Goal: Task Accomplishment & Management: Use online tool/utility

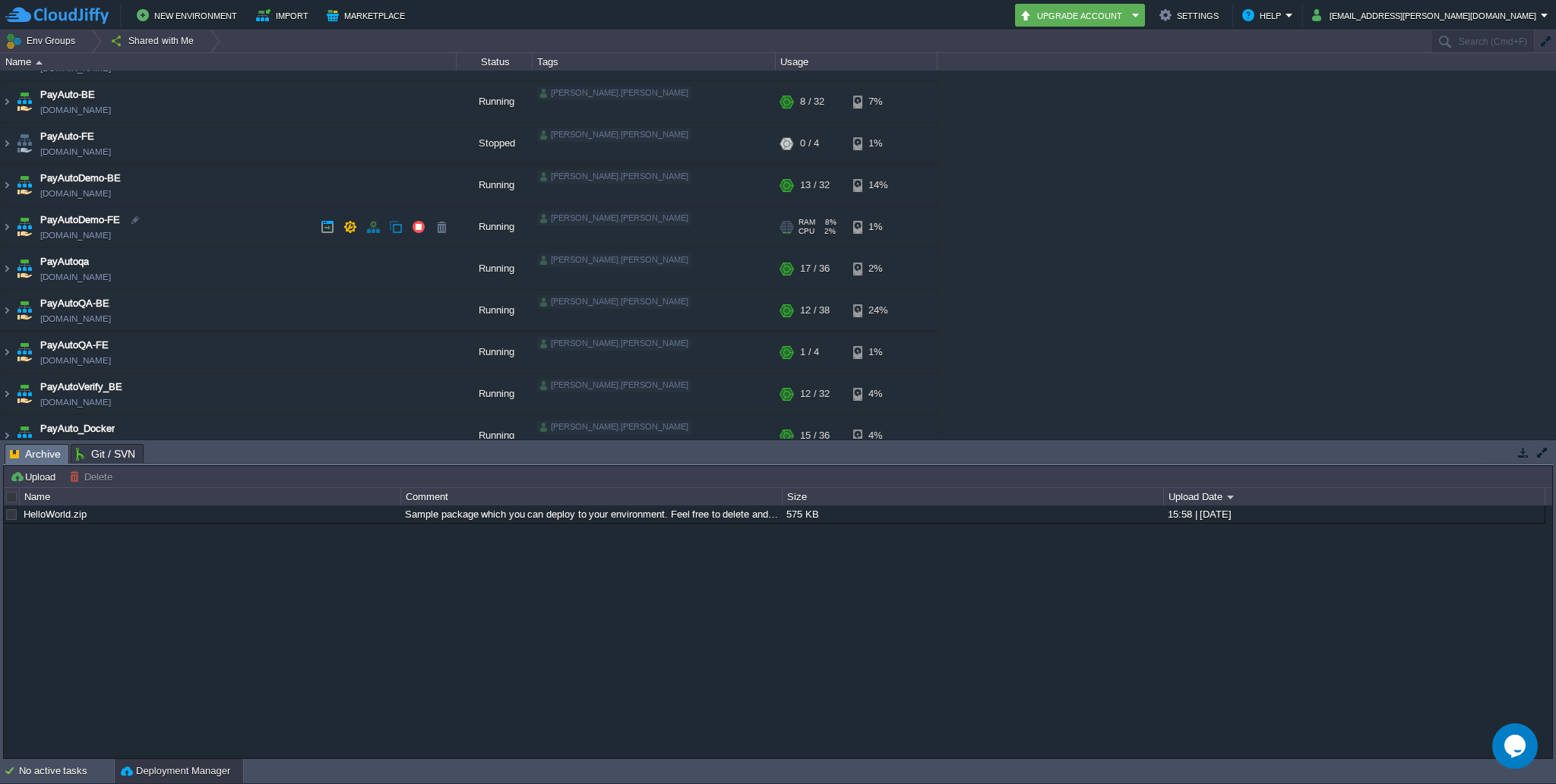
scroll to position [49, 0]
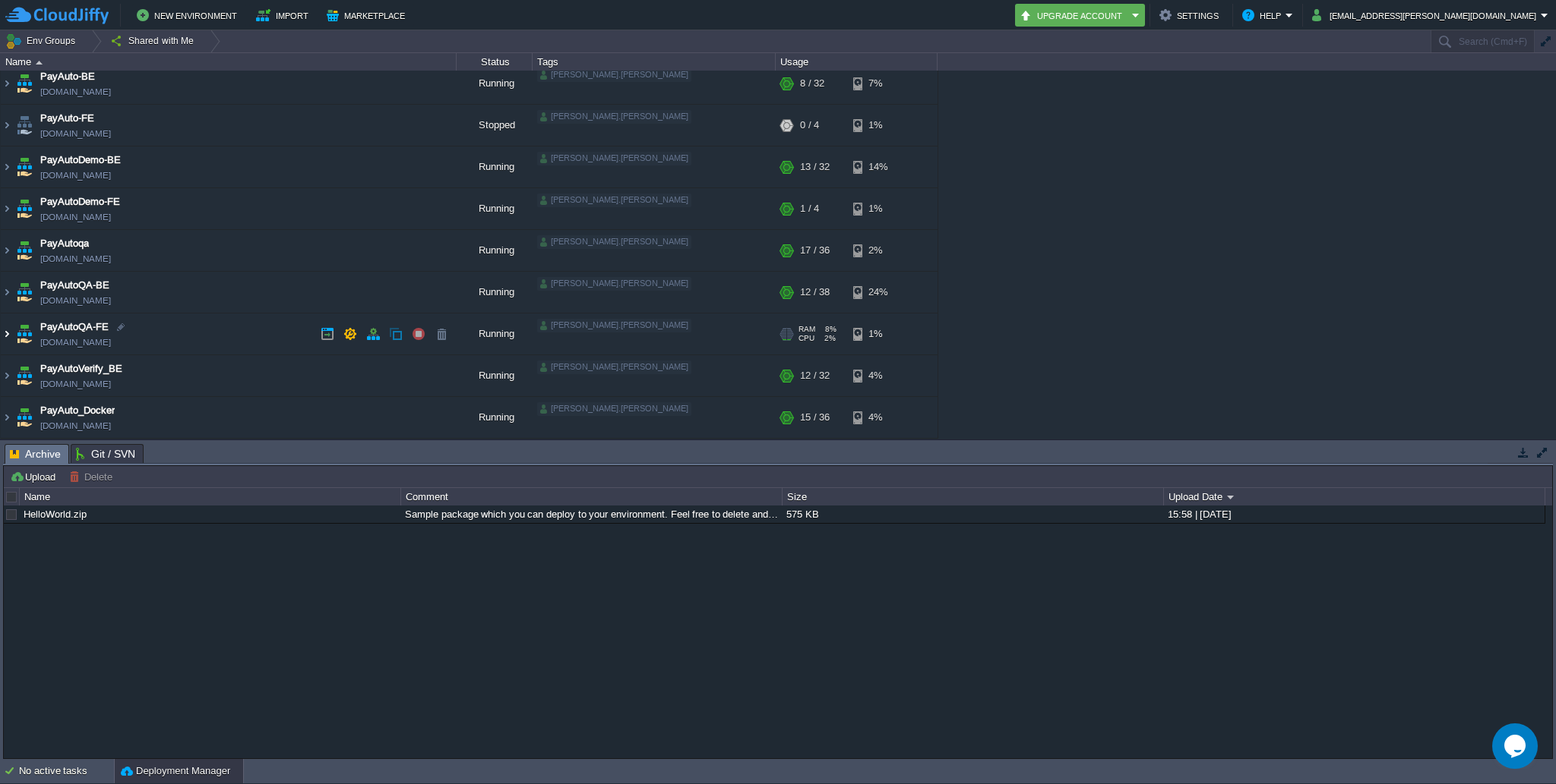
click at [7, 329] on img at bounding box center [7, 335] width 12 height 41
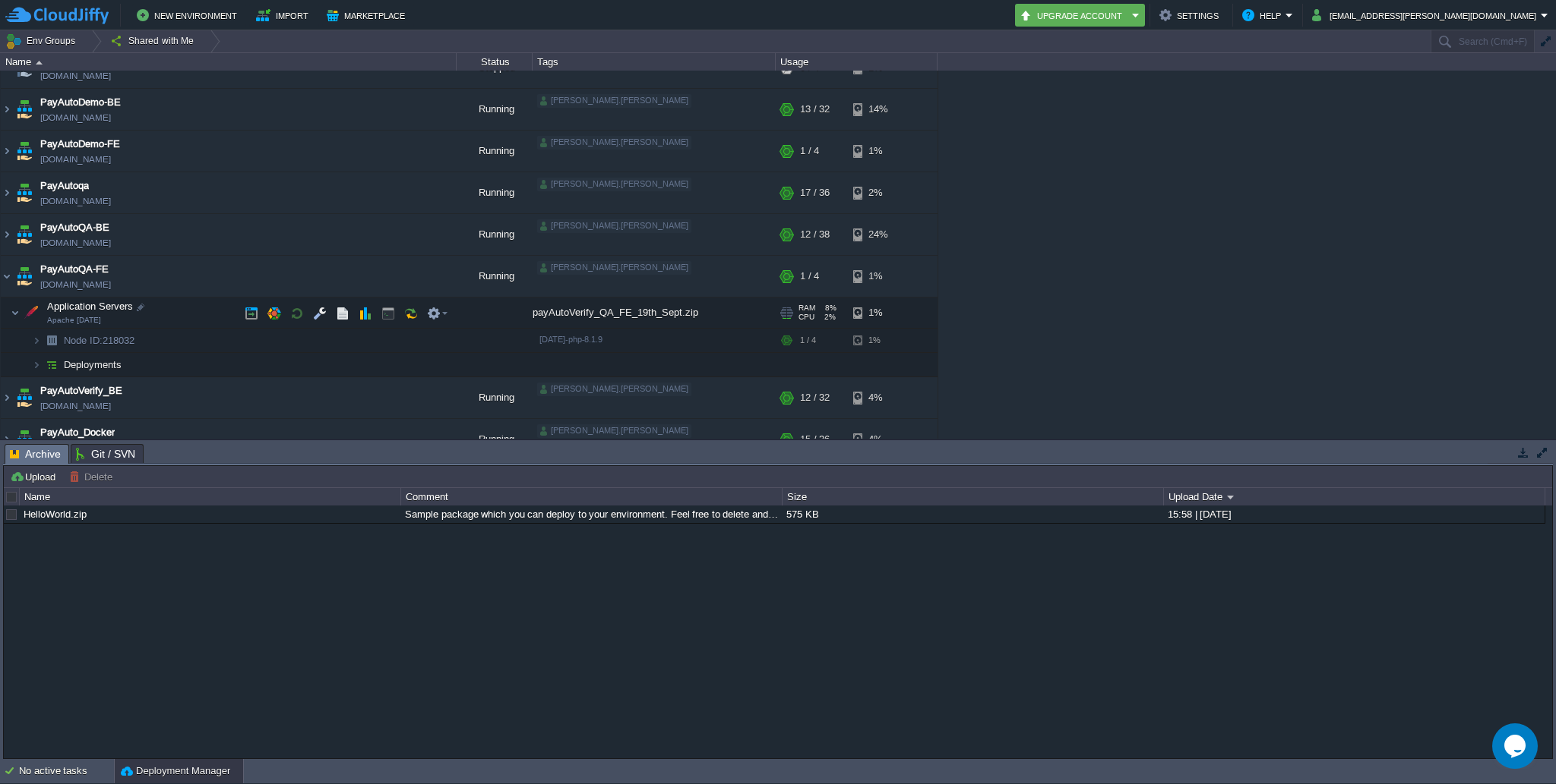
scroll to position [111, 0]
click at [32, 355] on img at bounding box center [36, 361] width 9 height 24
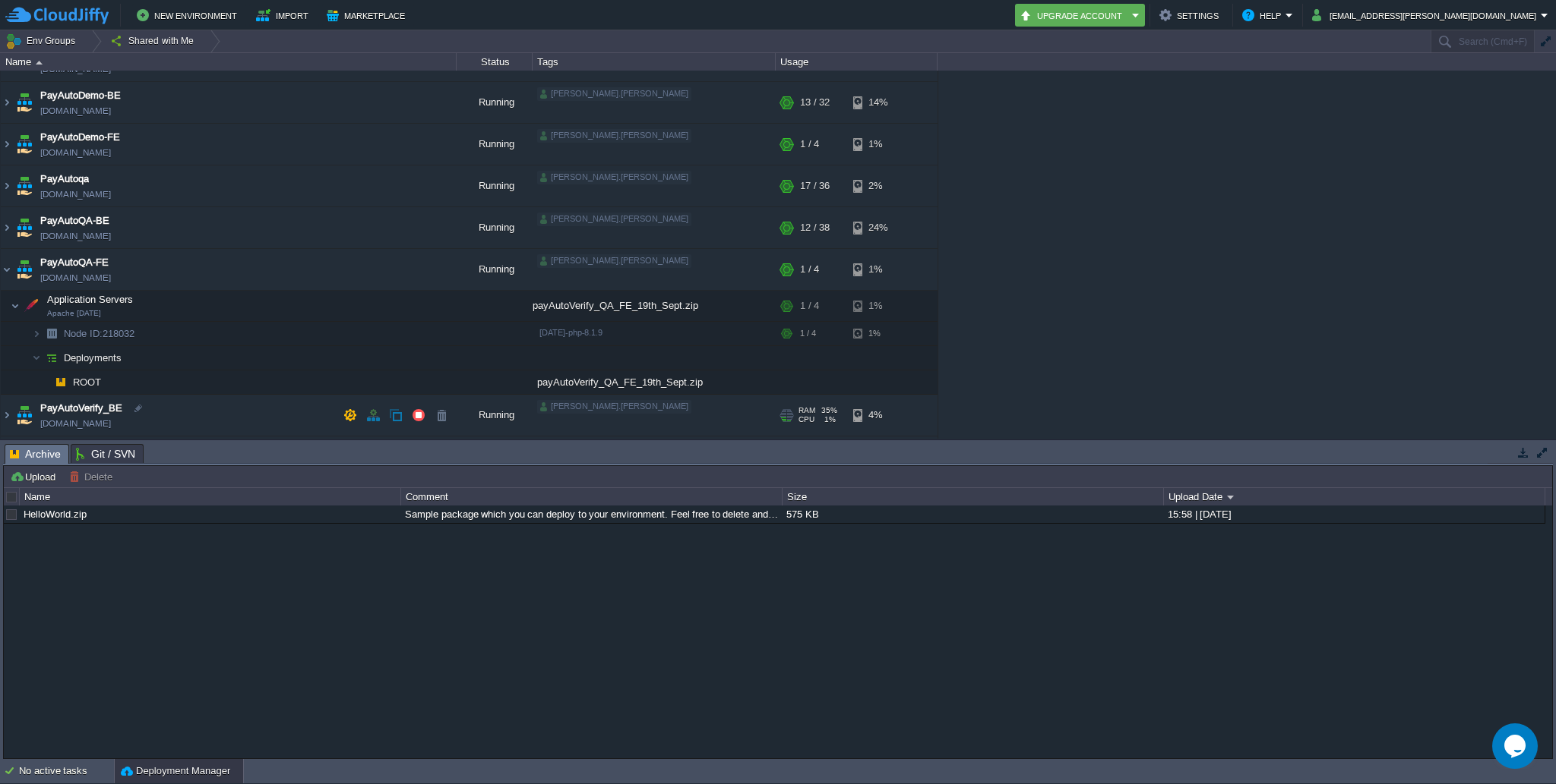
scroll to position [126, 0]
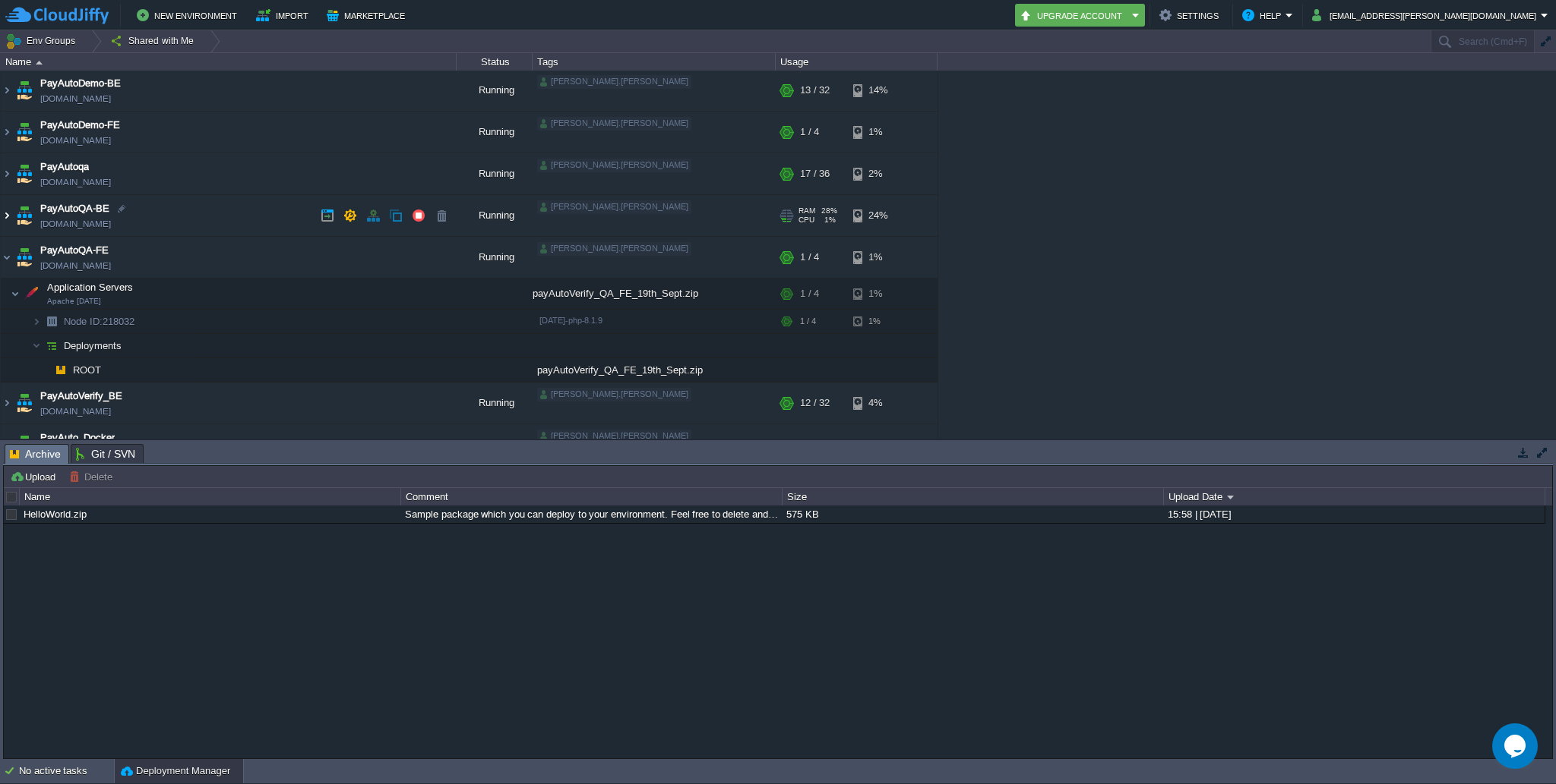
click at [9, 218] on img at bounding box center [7, 216] width 12 height 41
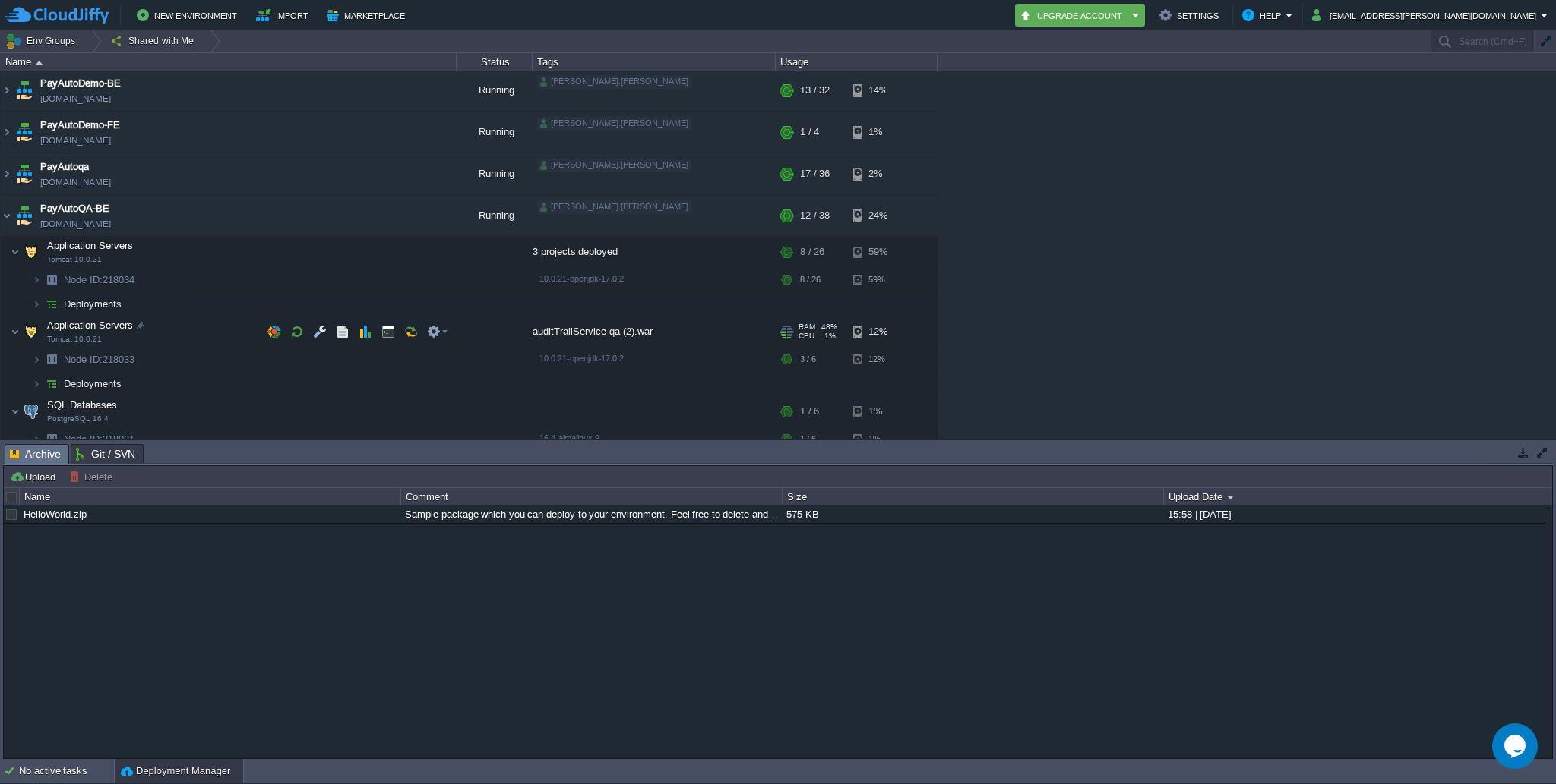
scroll to position [145, 0]
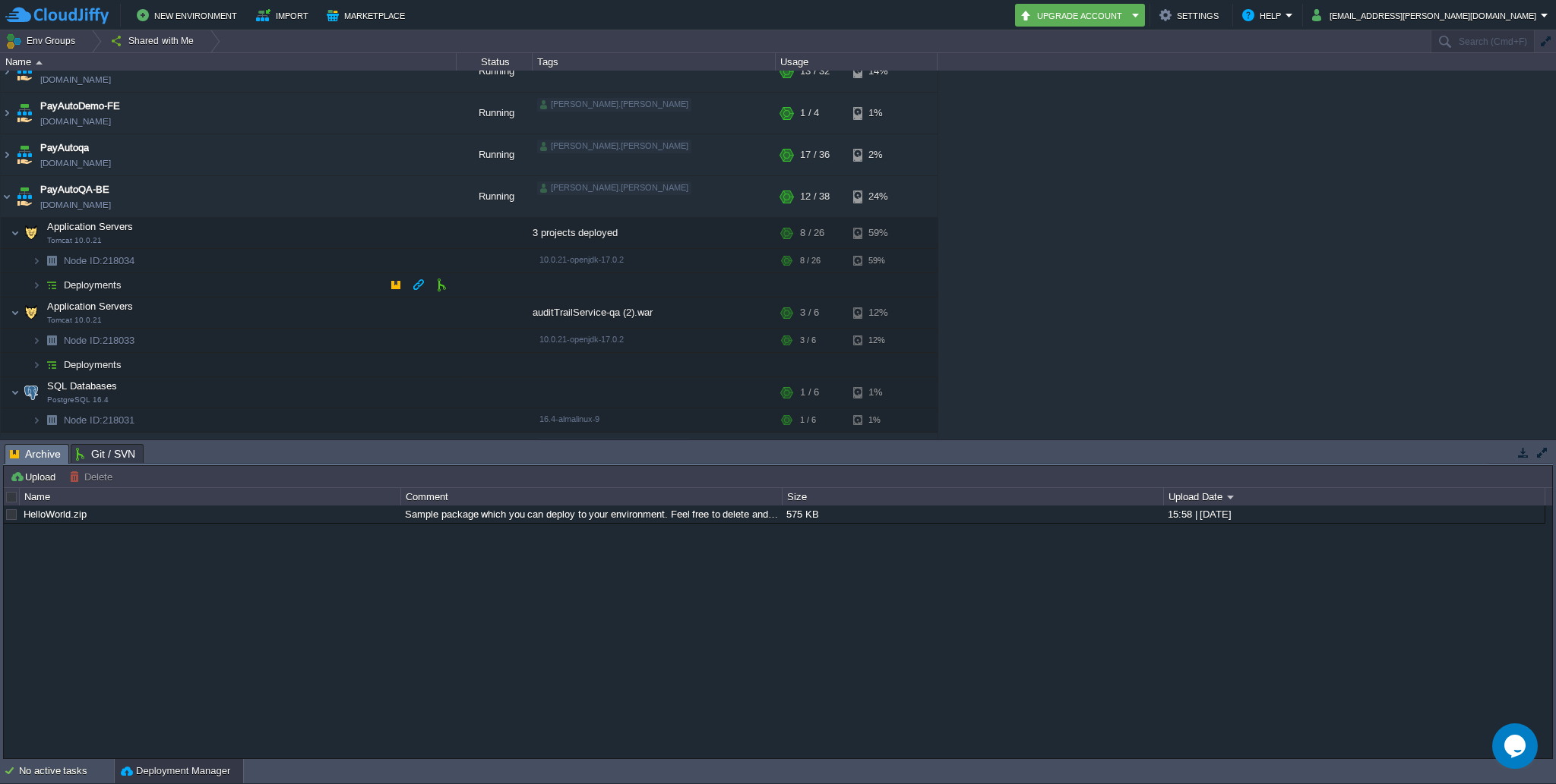
click at [39, 283] on img at bounding box center [36, 285] width 9 height 24
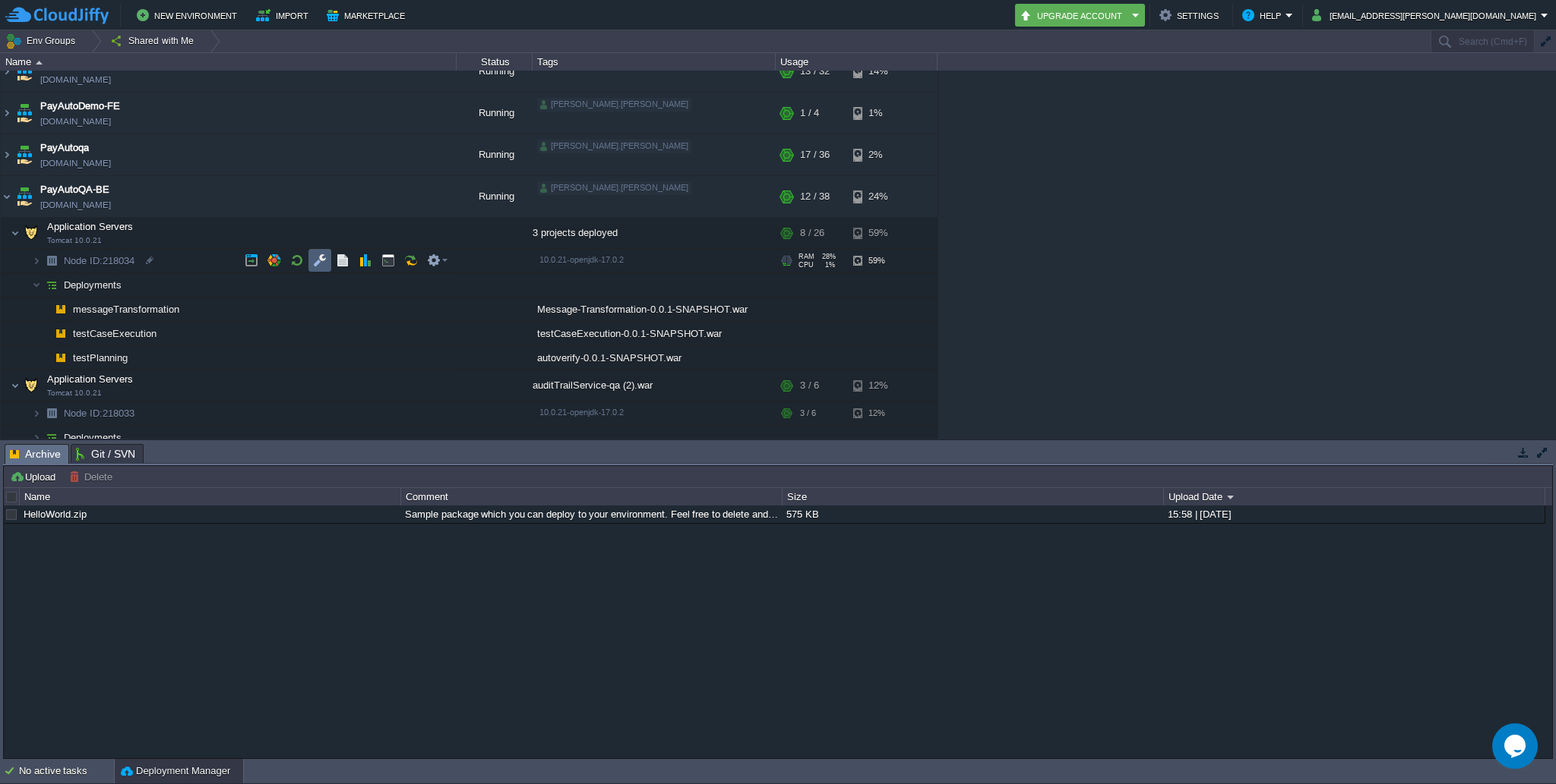
click at [326, 258] on button "button" at bounding box center [320, 261] width 14 height 14
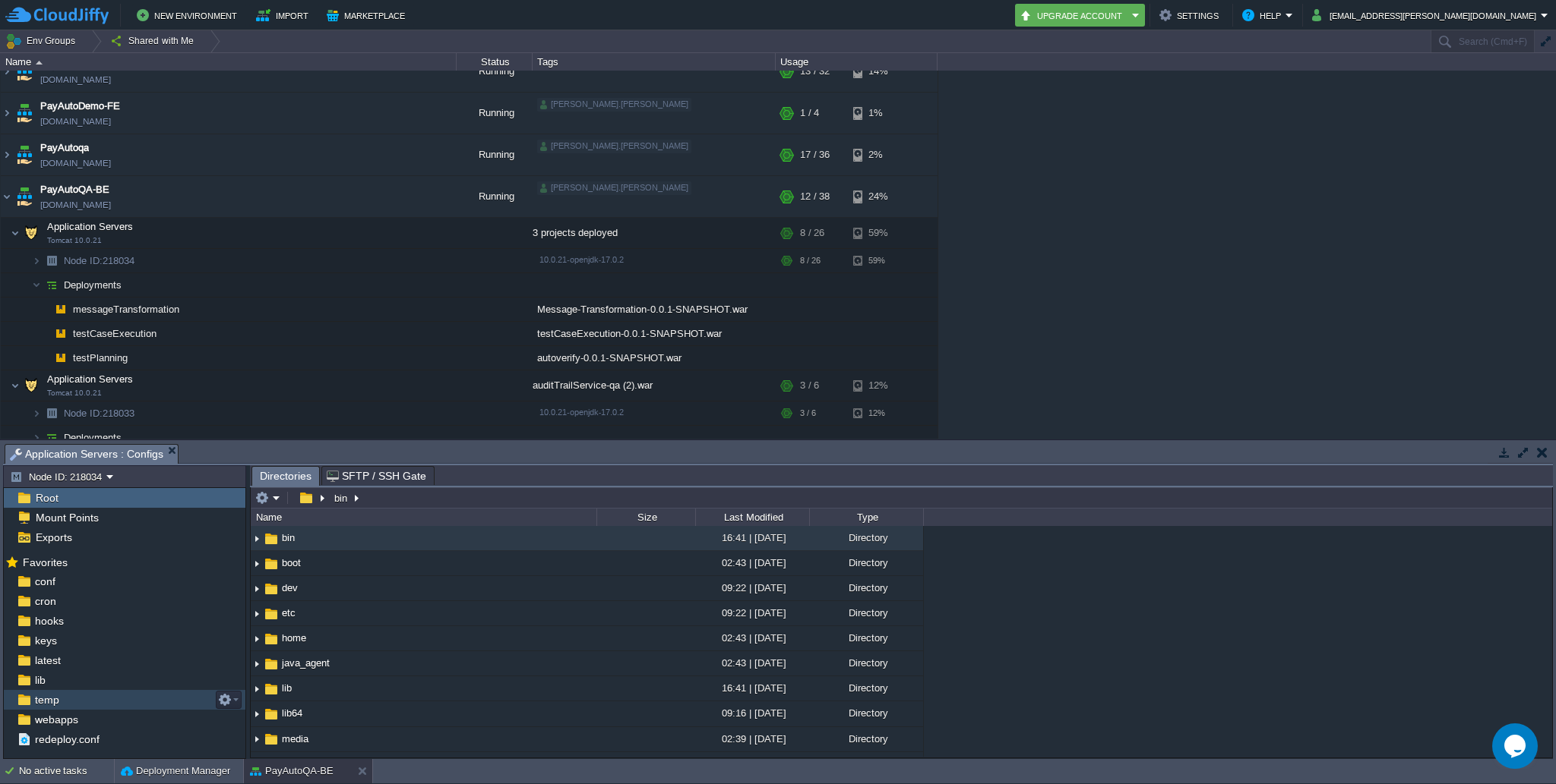
click at [49, 702] on span "temp" at bounding box center [46, 700] width 30 height 14
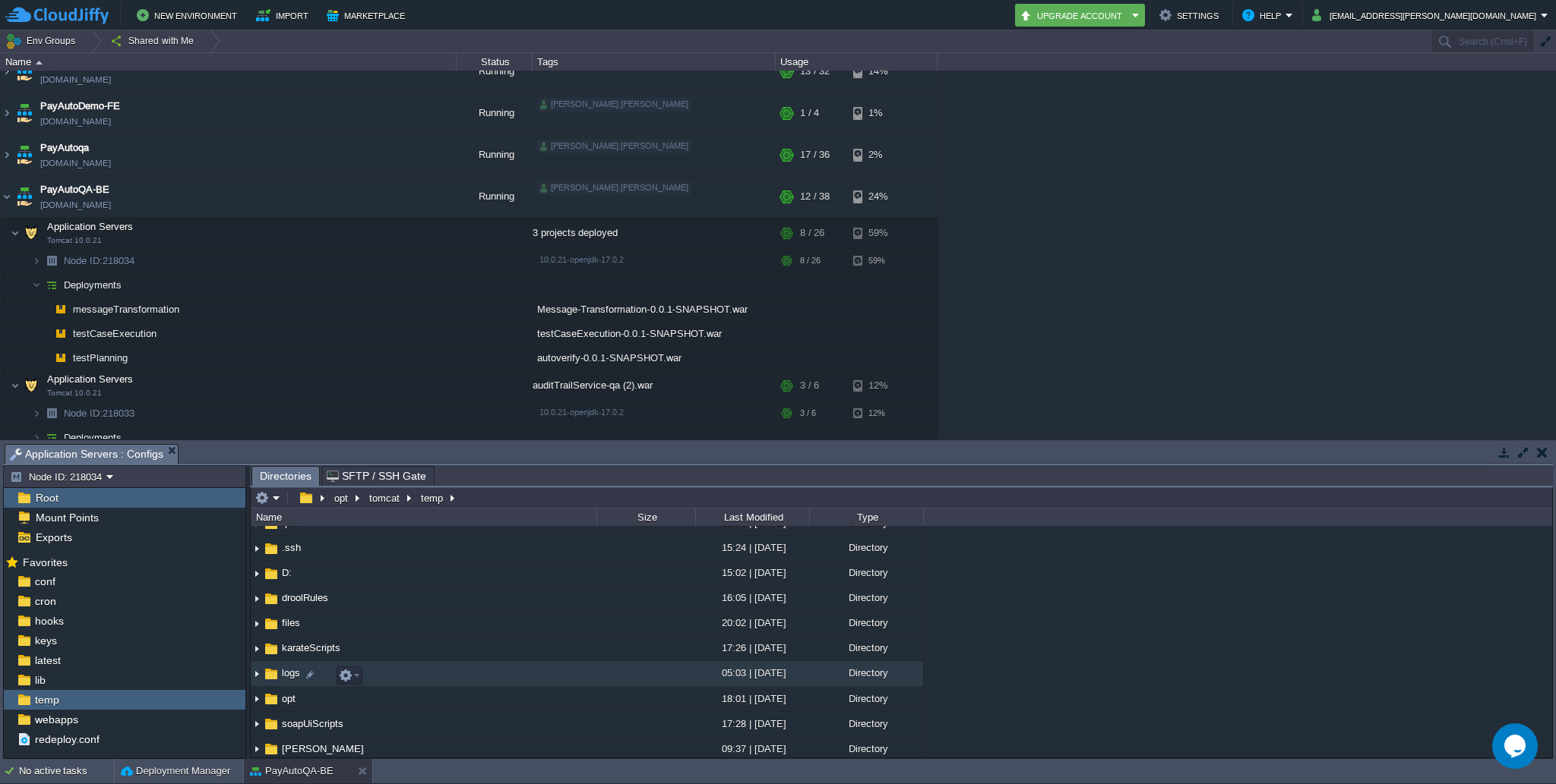
scroll to position [75, 0]
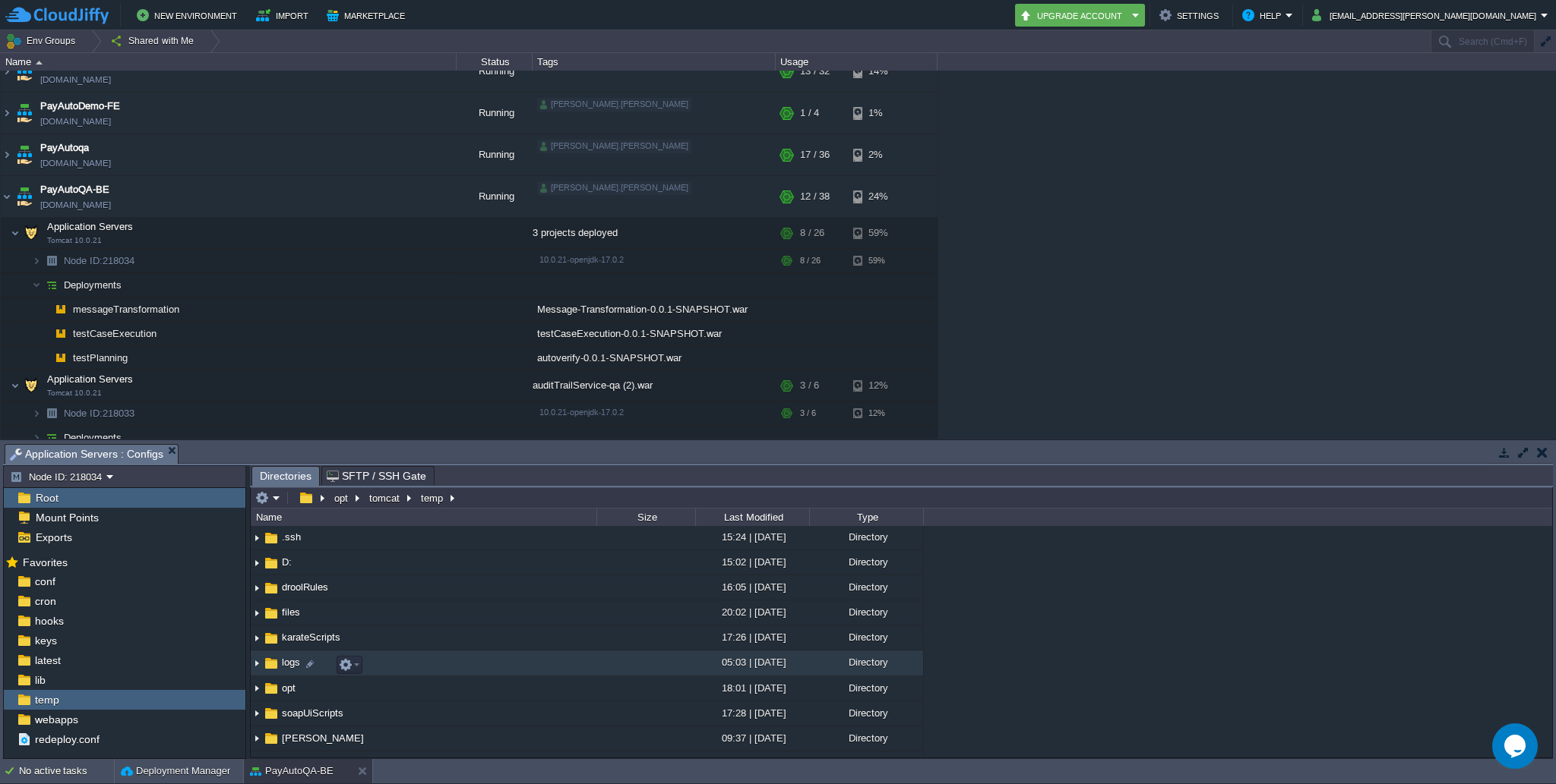
click at [255, 666] on img at bounding box center [257, 665] width 12 height 24
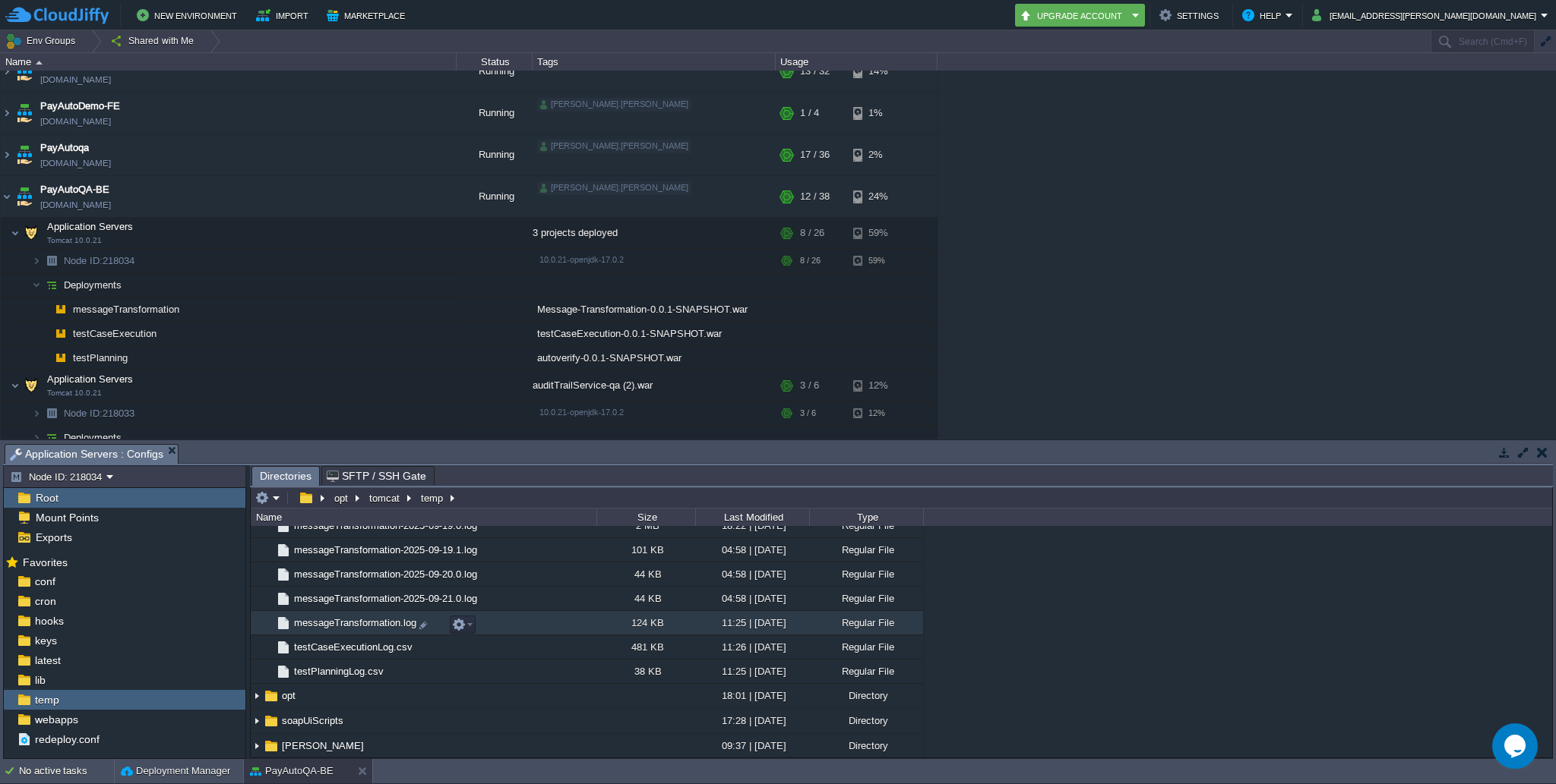
scroll to position [2009, 0]
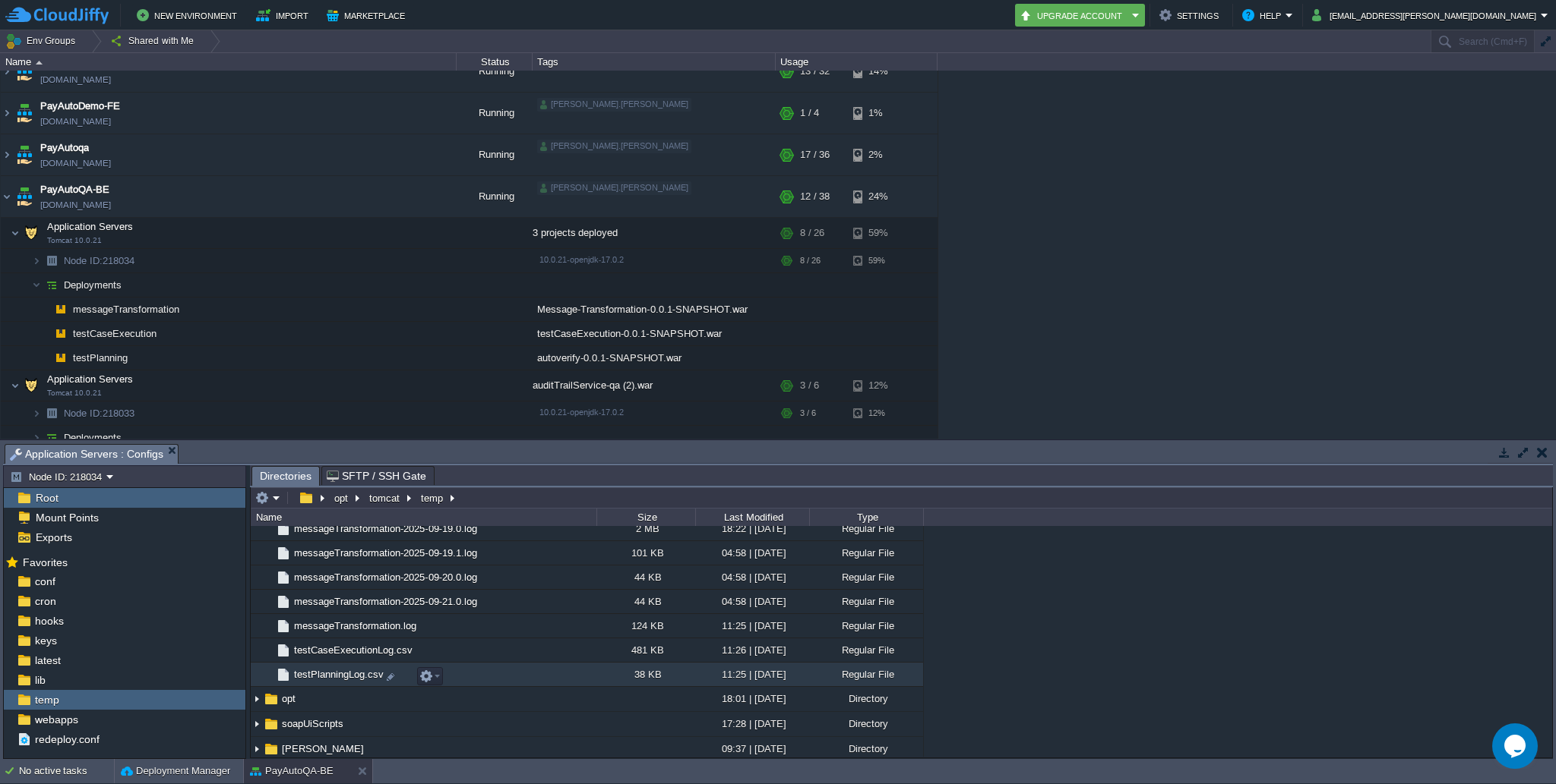
click at [337, 676] on span "testPlanningLog.csv" at bounding box center [338, 674] width 94 height 13
click at [337, 681] on span "testPlanningLog.csv" at bounding box center [338, 674] width 94 height 13
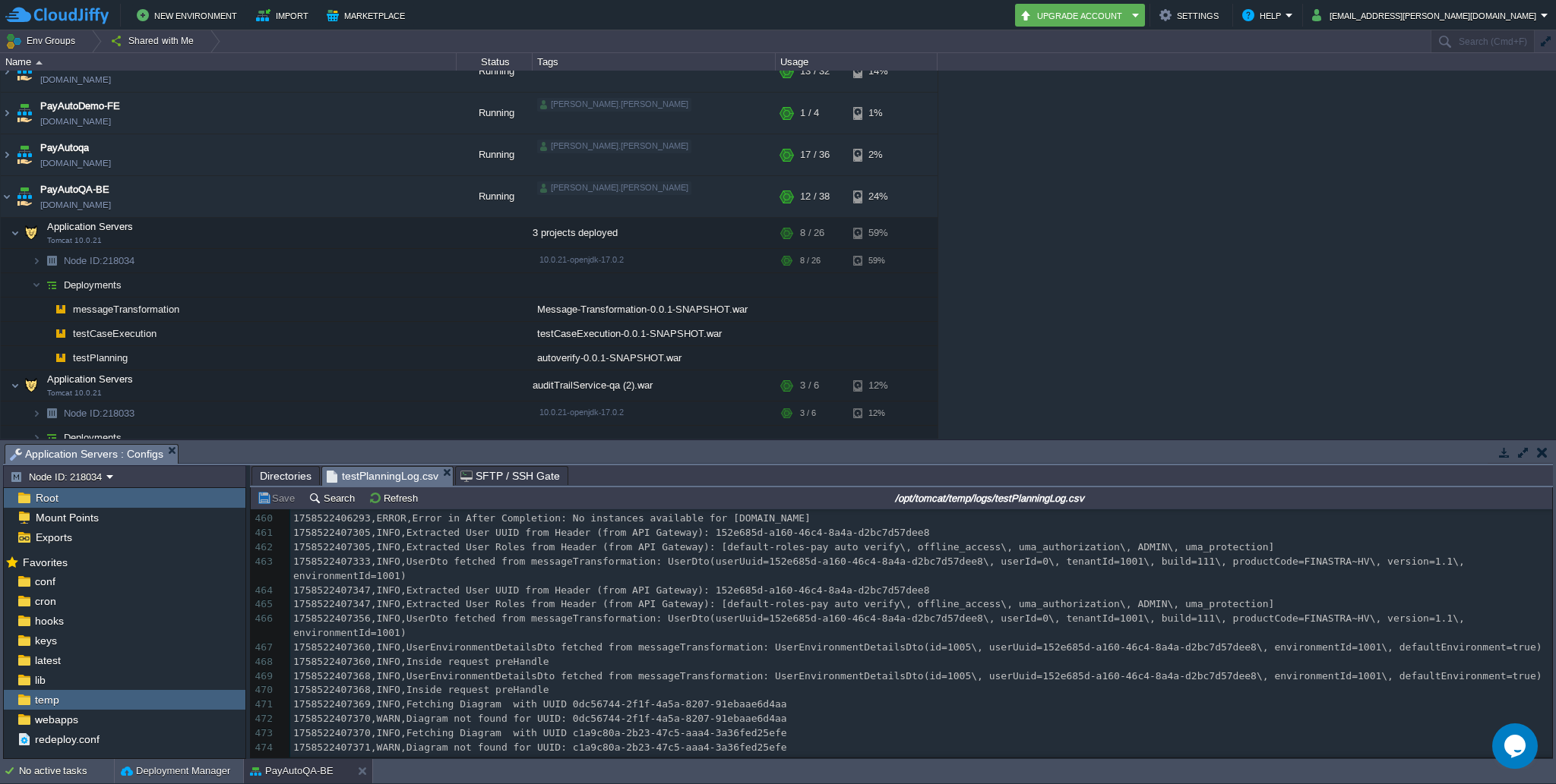
scroll to position [7485, 0]
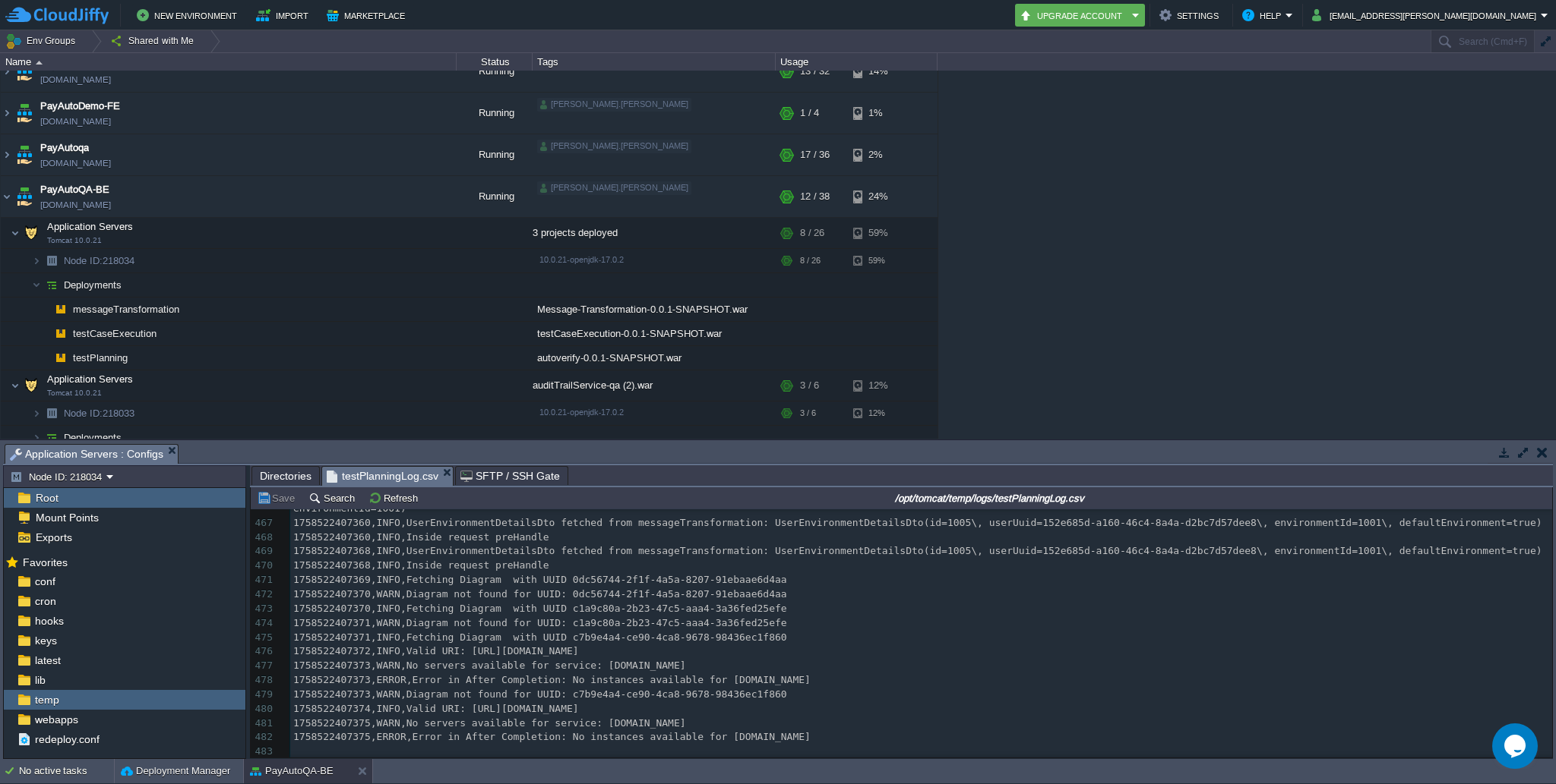
type textarea "​"
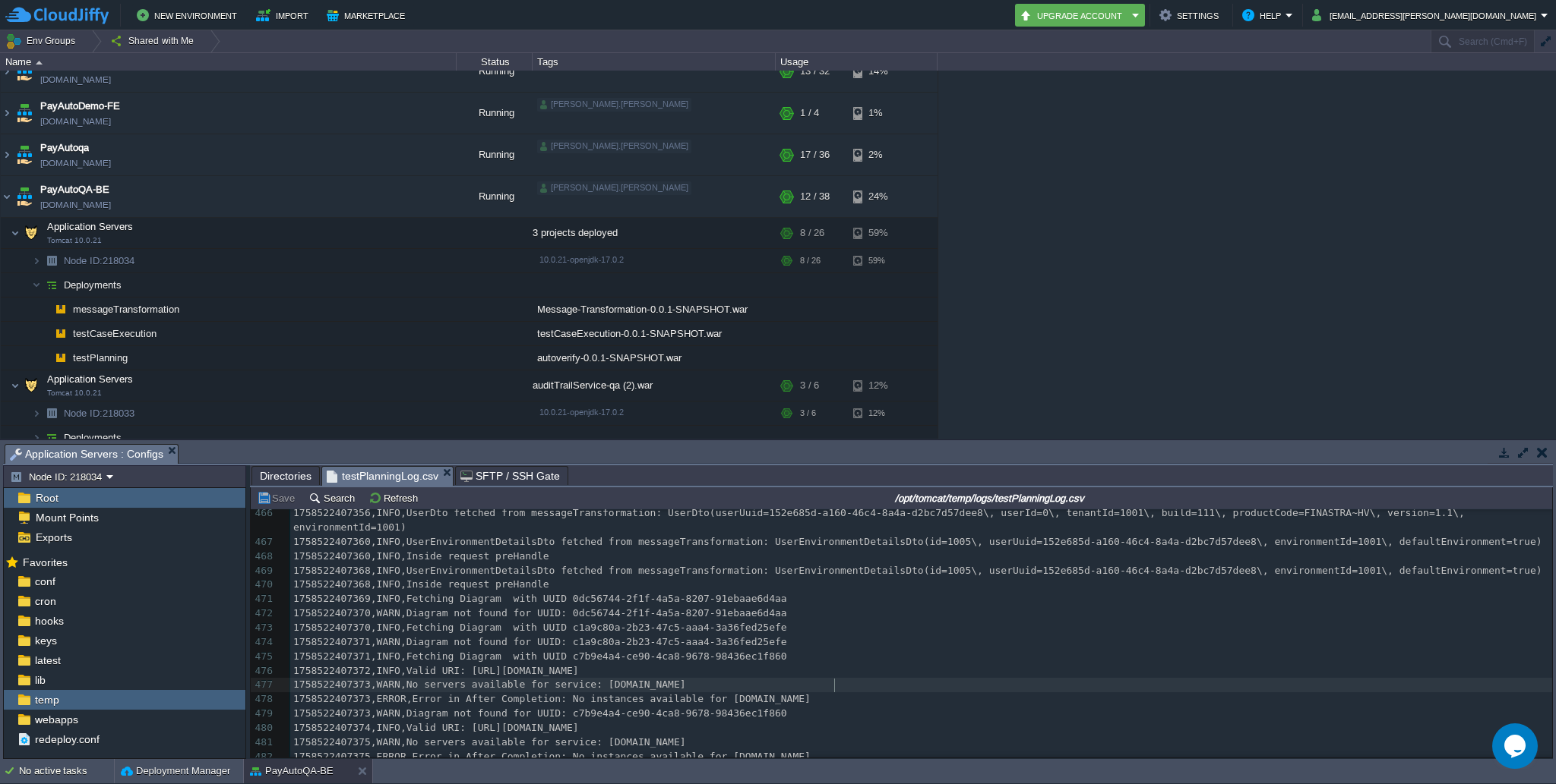
scroll to position [7618, 0]
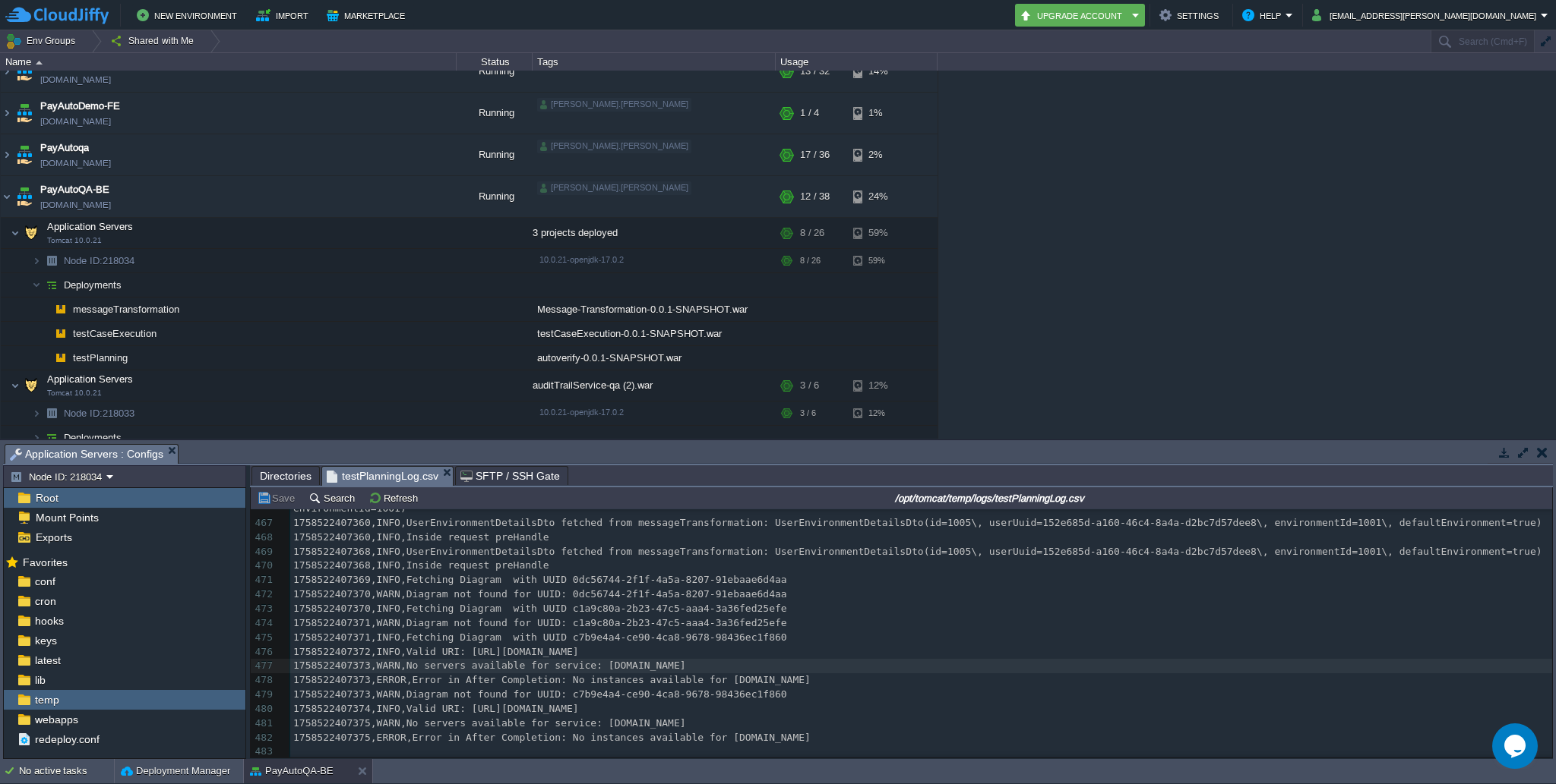
click at [617, 735] on div "483 1758499362970,INFO,Resolving eureka endpoints via configuration 456 1758522…" at bounding box center [921, 545] width 1262 height 430
type textarea "1758522407375,ERROR,Error in After Completion: No instances available for [DOMA…"
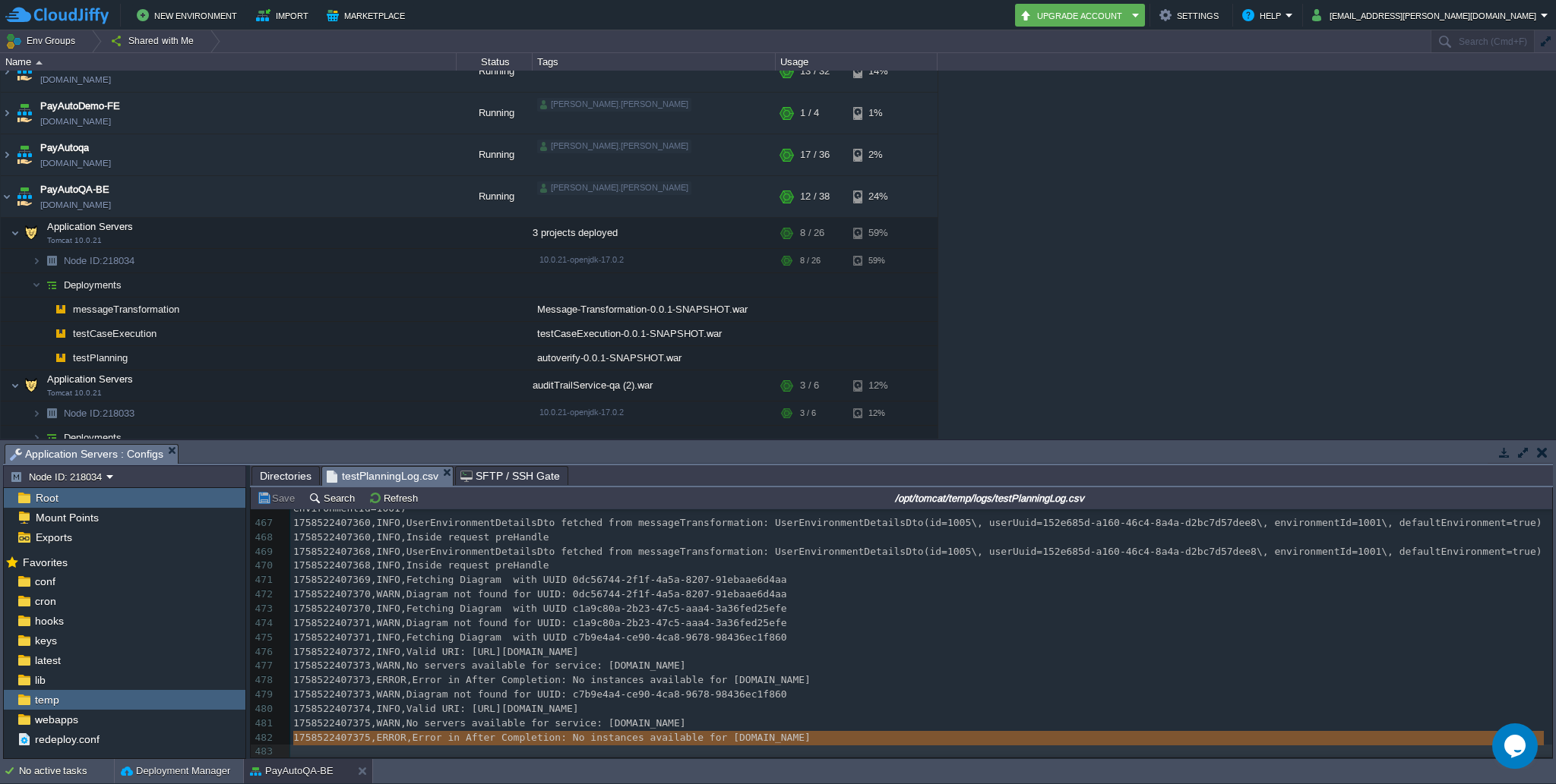
click at [728, 716] on div "x 1758499362970,INFO,Resolving eureka endpoints via configuration 456 175852240…" at bounding box center [921, 545] width 1262 height 430
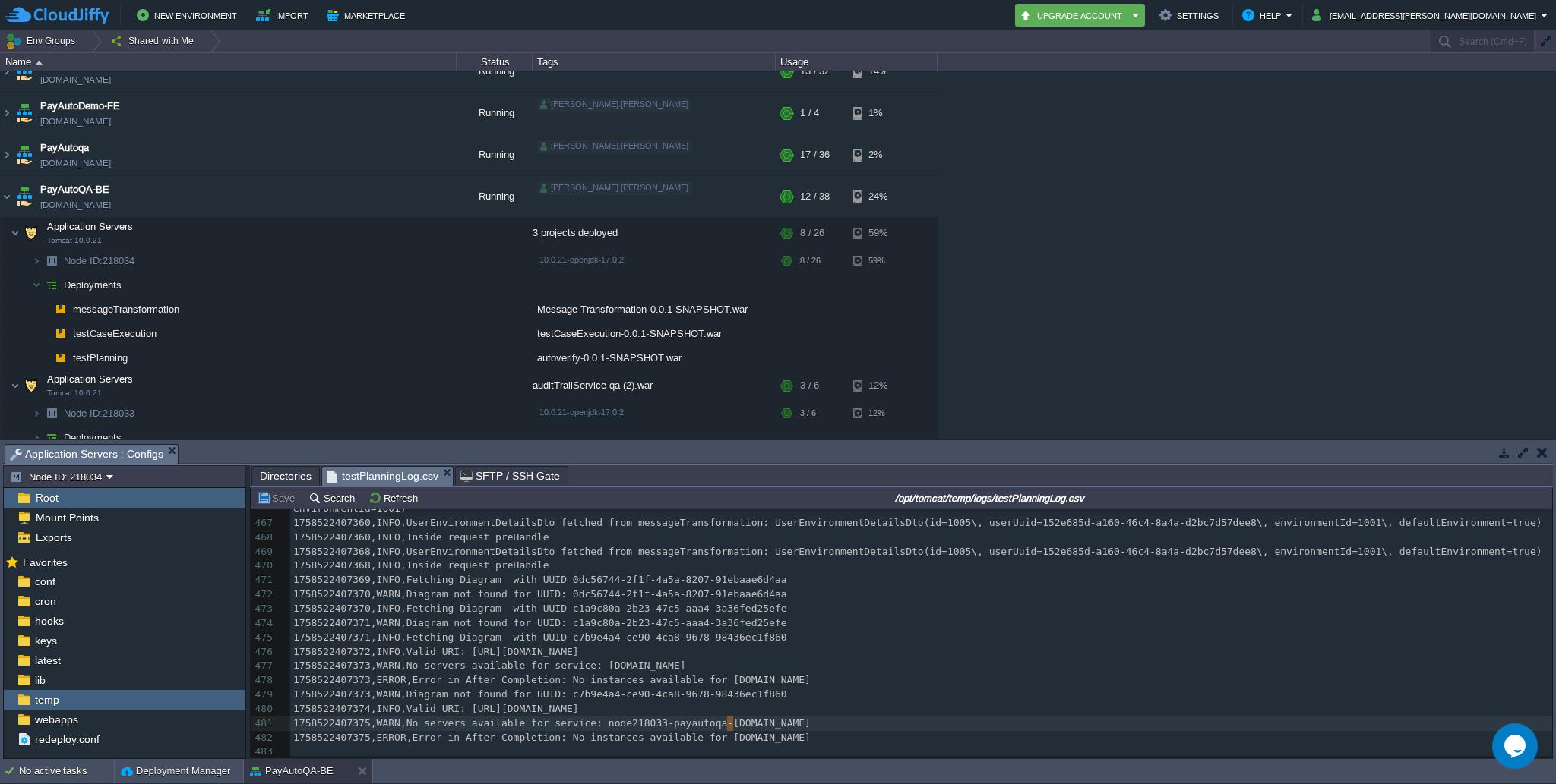
type textarea "1758522407375,WARN,No servers available for service: [DOMAIN_NAME]"
type textarea "1758522407375,ERROR,Error in After Completion: No instances available for [DOMA…"
